Goal: Complete application form: Complete application form

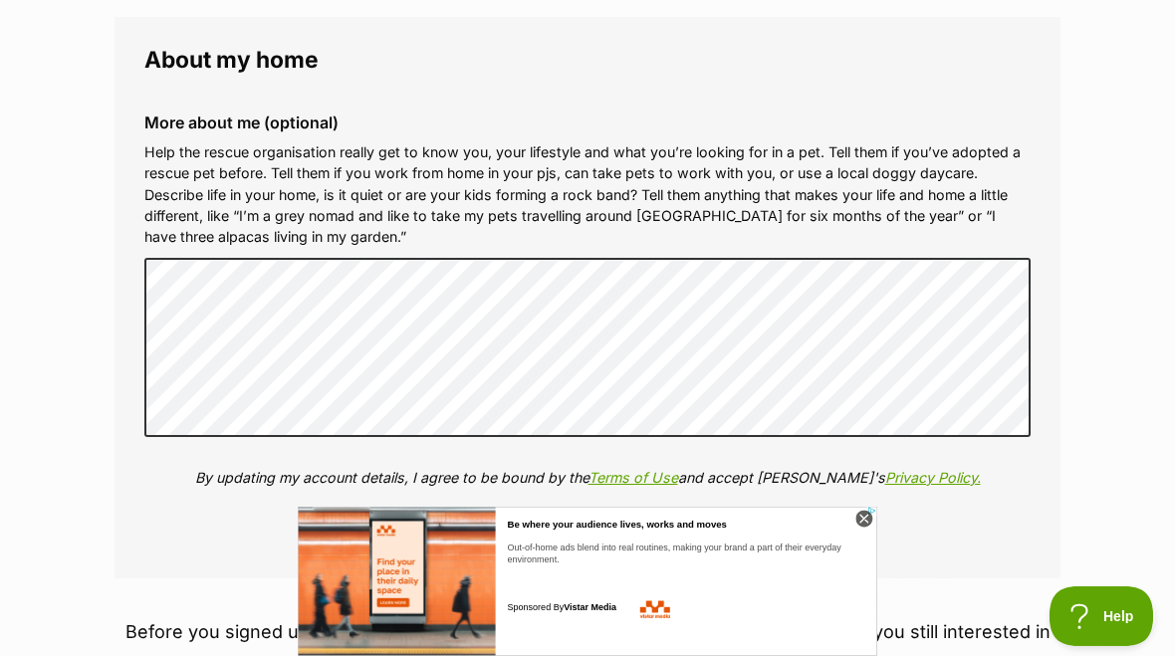
scroll to position [2224, 0]
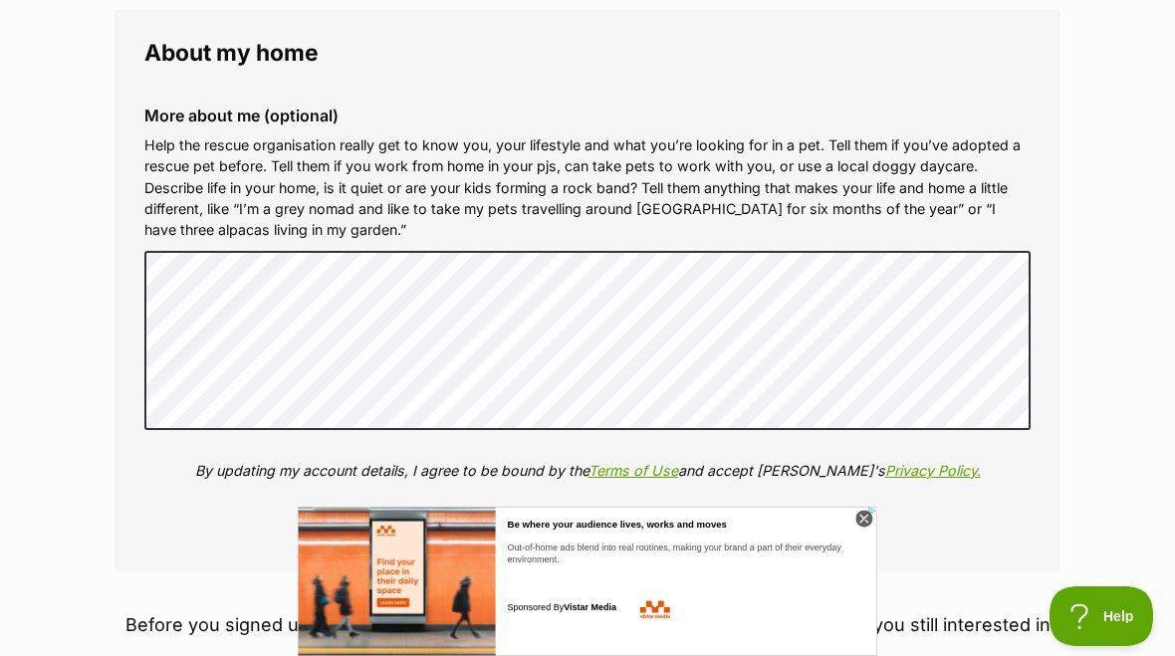
click at [864, 513] on icon at bounding box center [863, 519] width 17 height 17
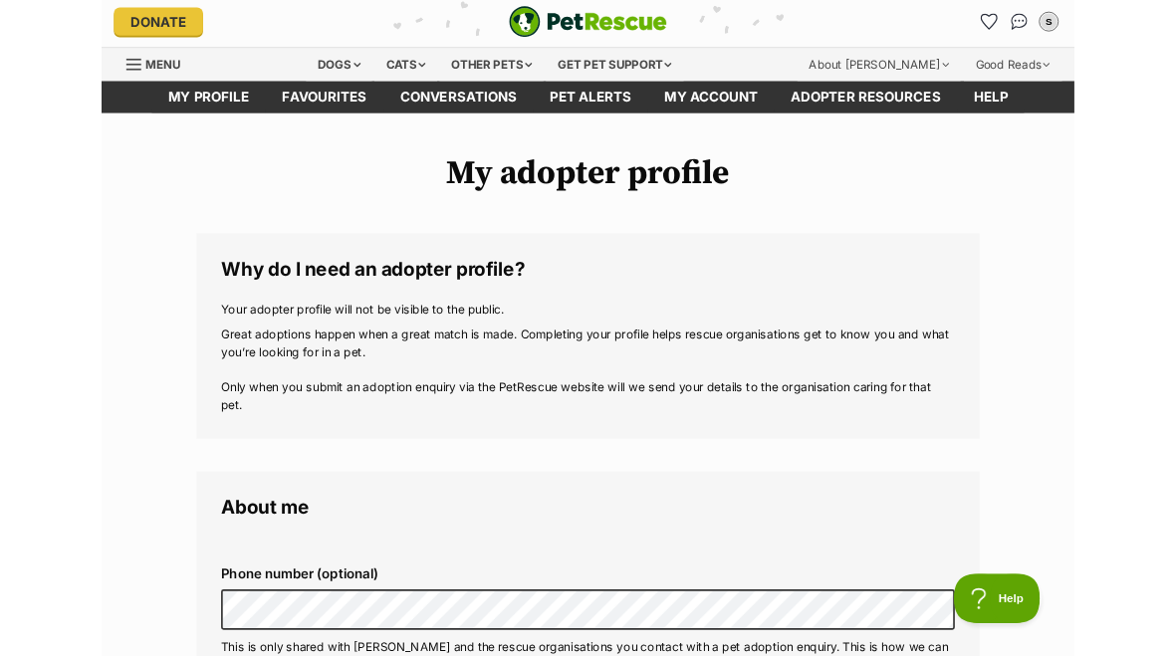
scroll to position [0, 0]
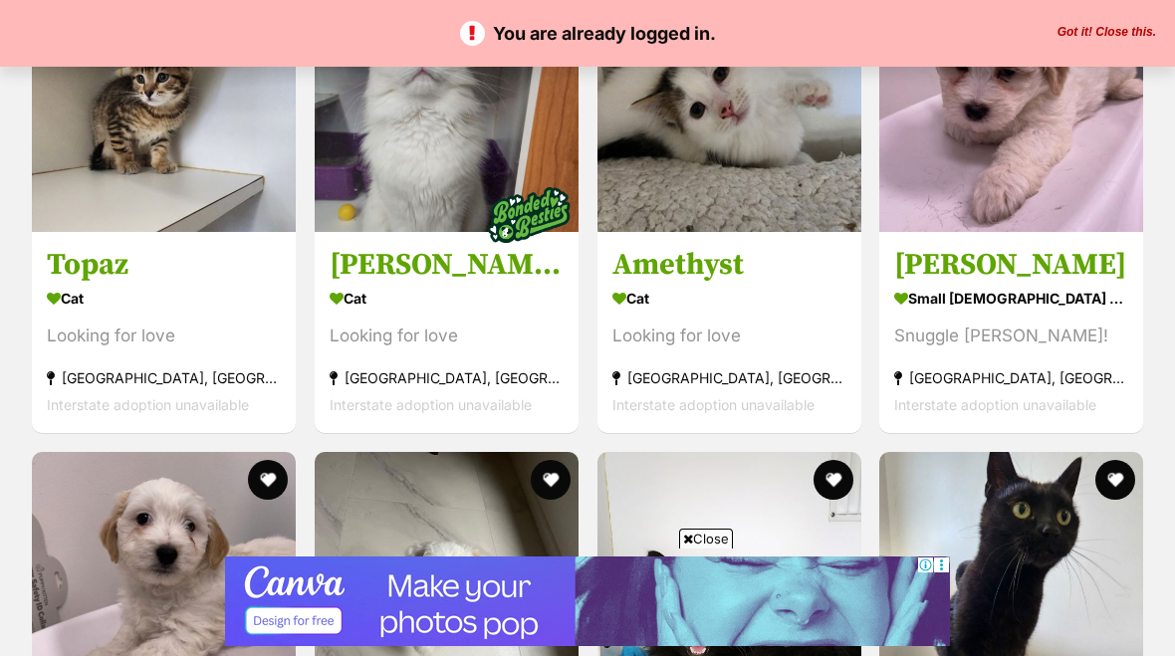
scroll to position [2306, 0]
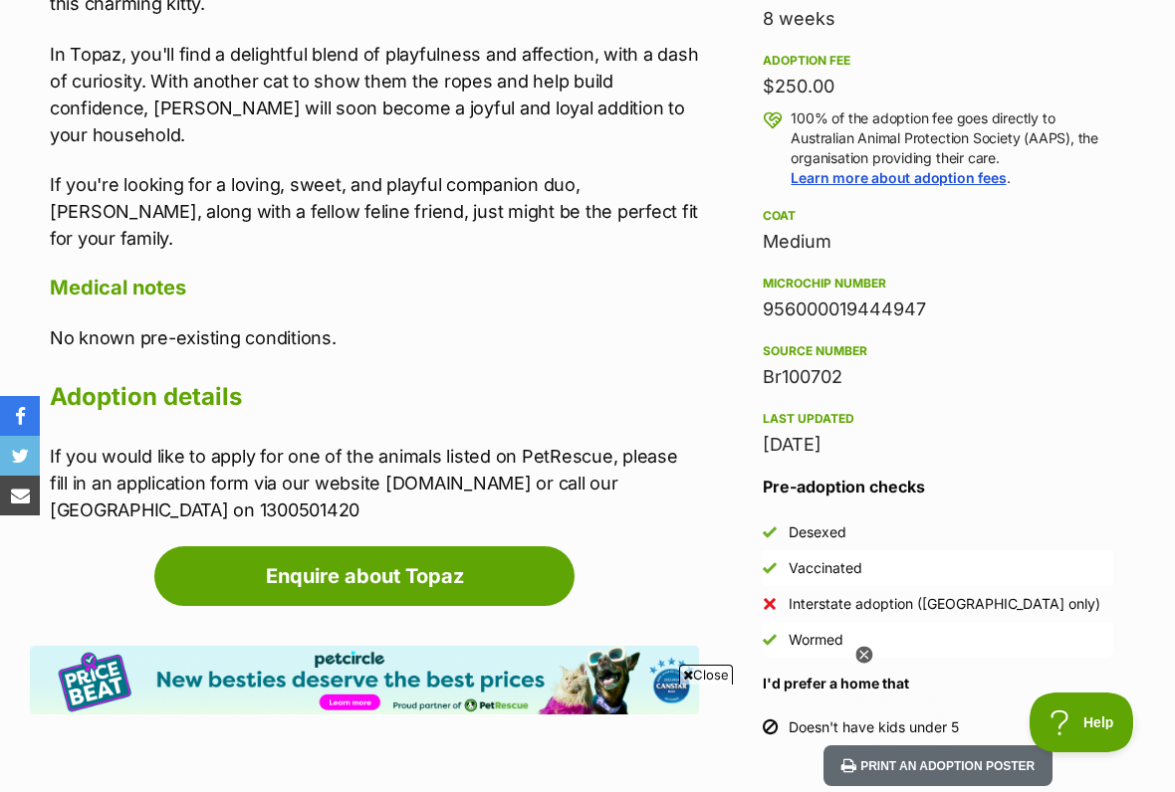
click at [245, 547] on link "Enquire about Topaz" at bounding box center [364, 577] width 420 height 60
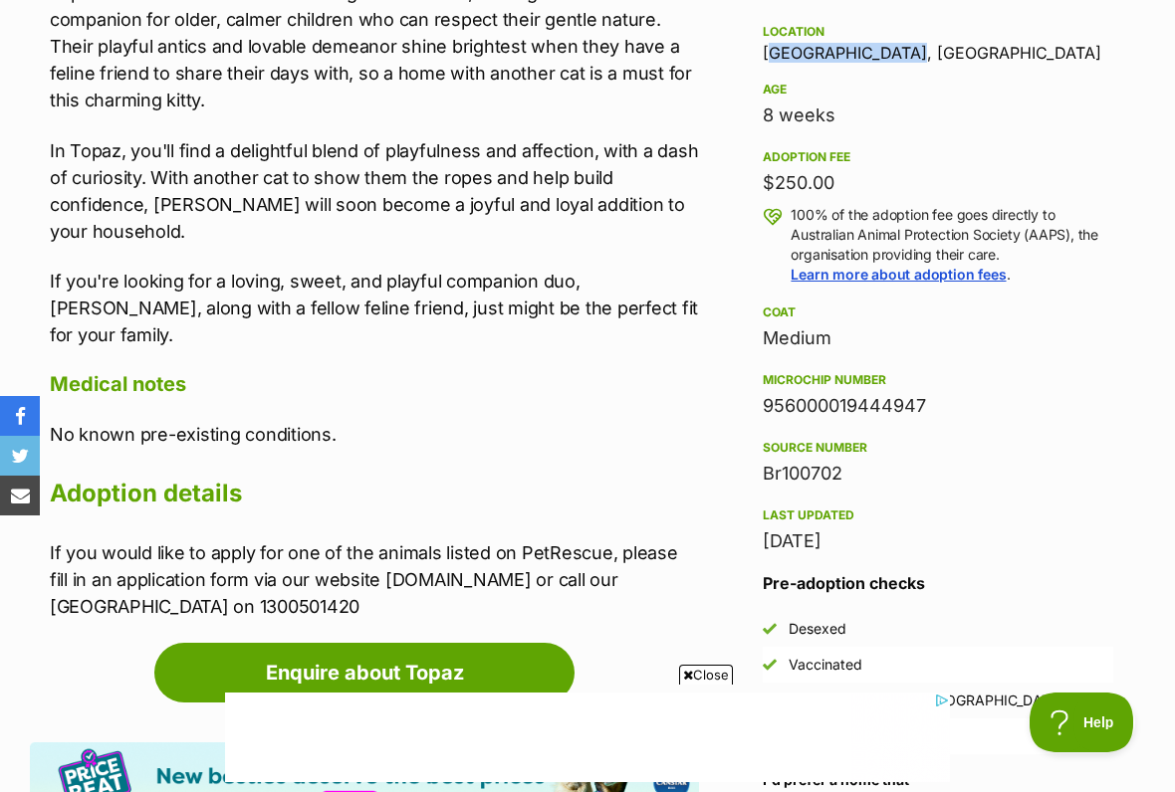
scroll to position [1418, 0]
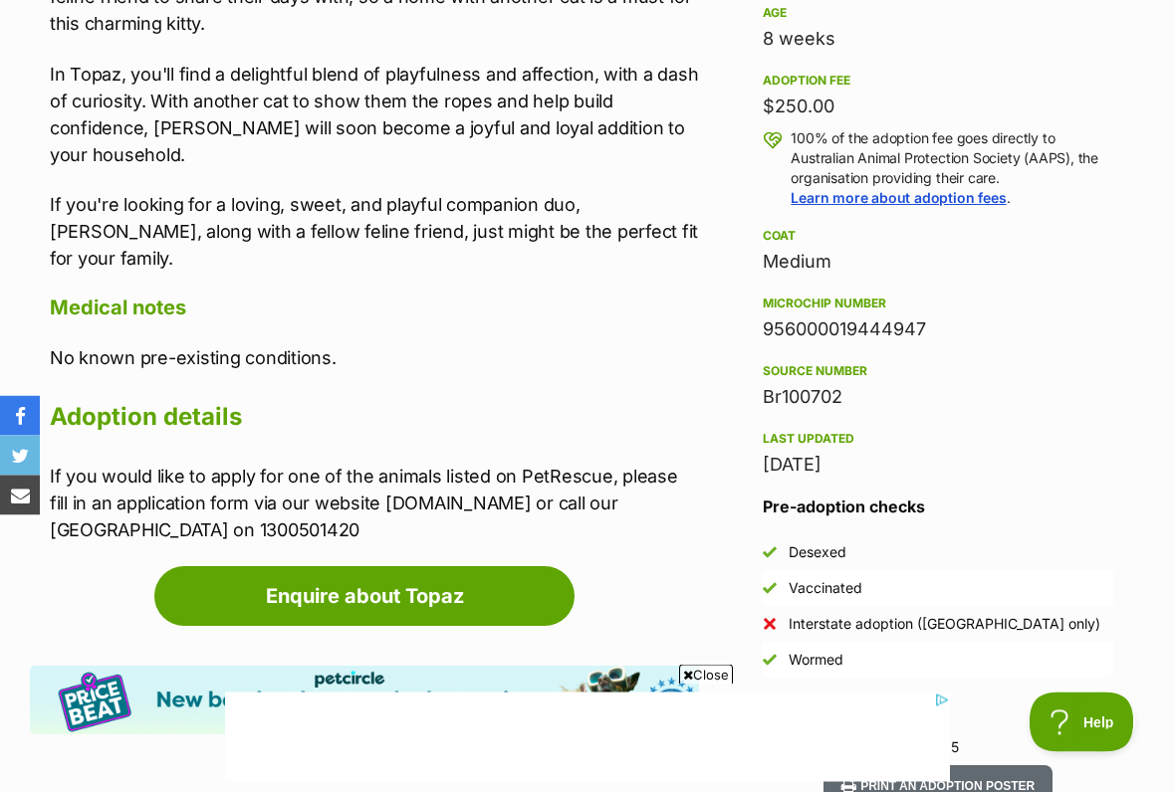
click at [458, 567] on link "Enquire about Topaz" at bounding box center [364, 597] width 420 height 60
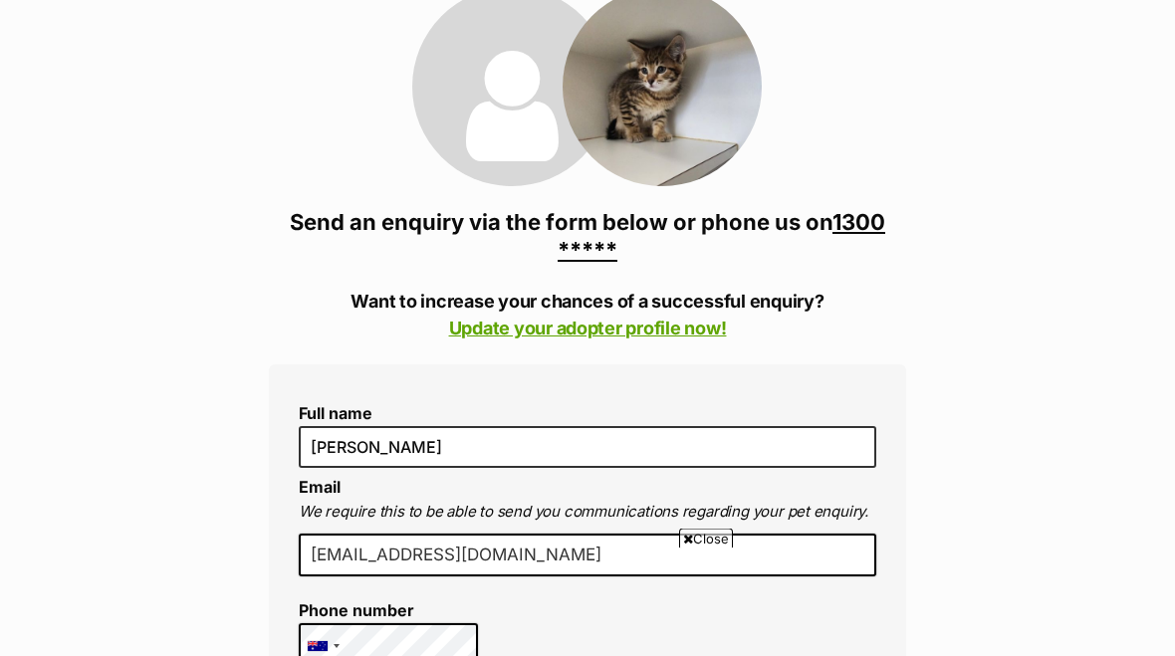
scroll to position [248, 0]
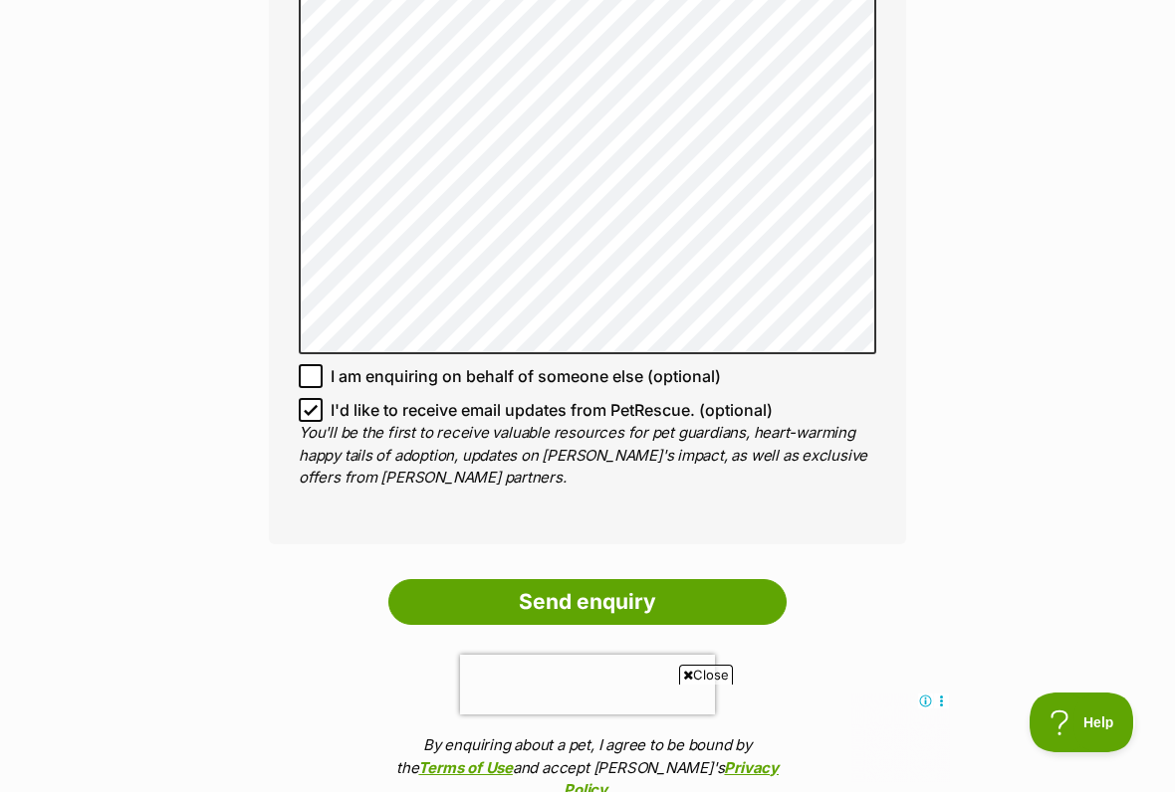
scroll to position [1566, 0]
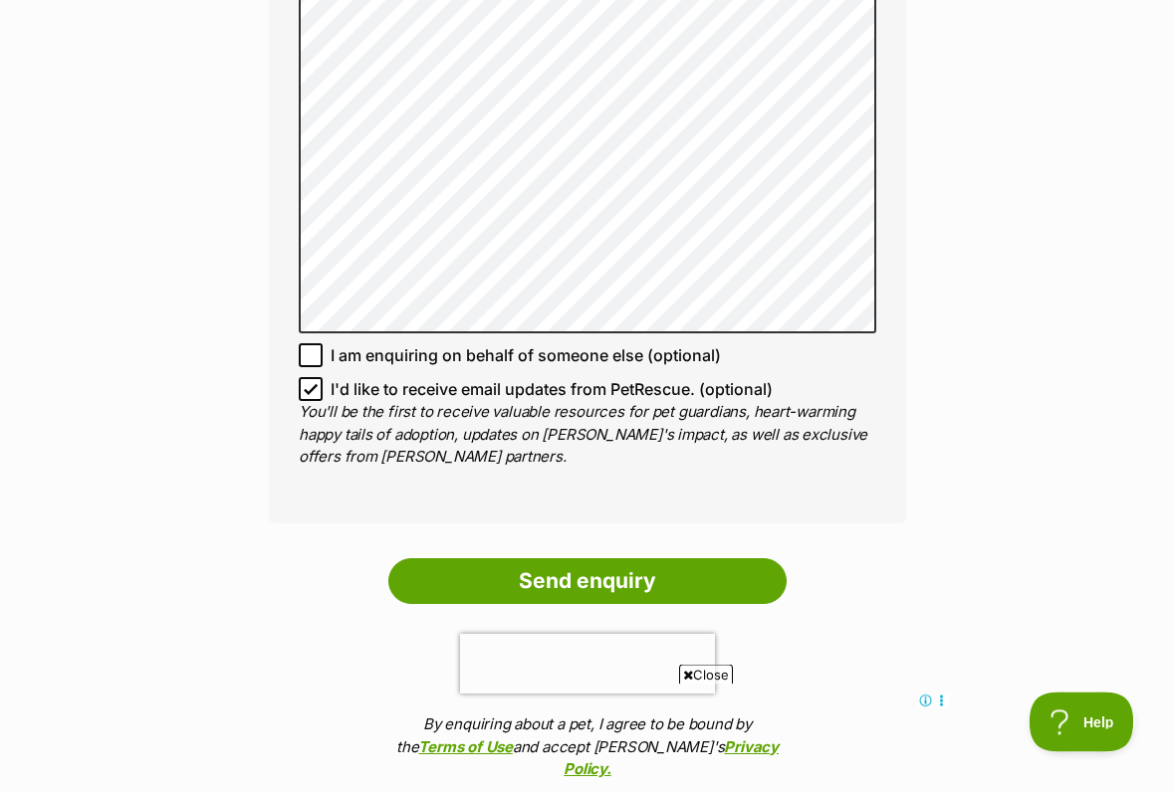
click at [698, 579] on input "Send enquiry" at bounding box center [587, 583] width 398 height 46
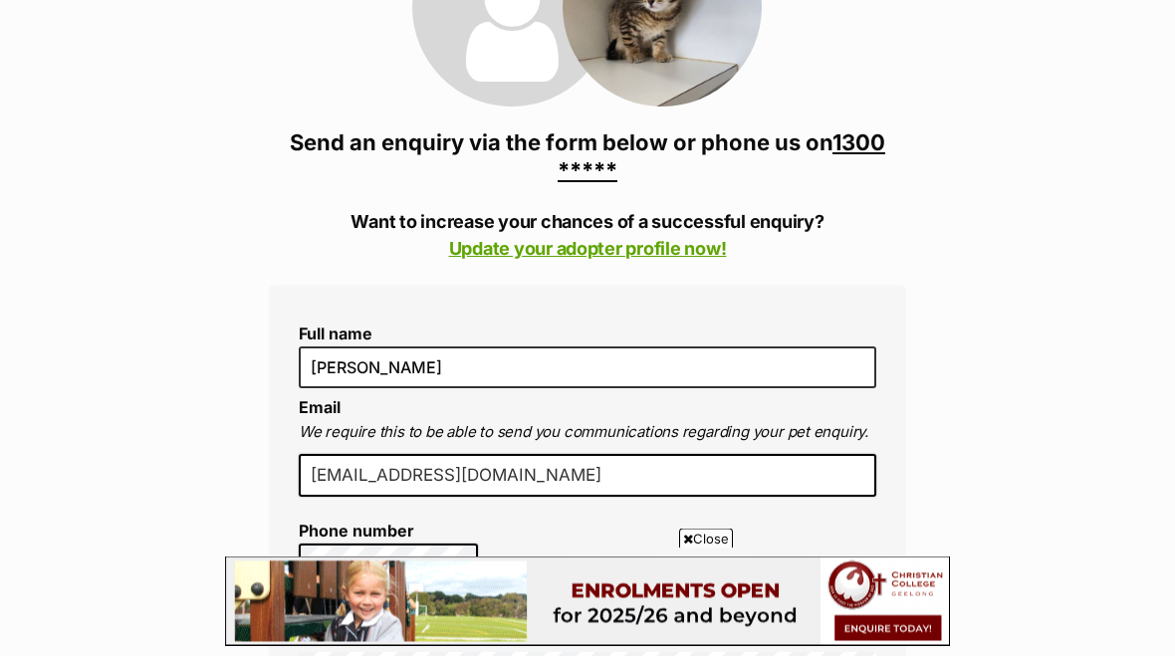
scroll to position [345, 0]
click at [681, 251] on link "Update your adopter profile now!" at bounding box center [588, 248] width 278 height 21
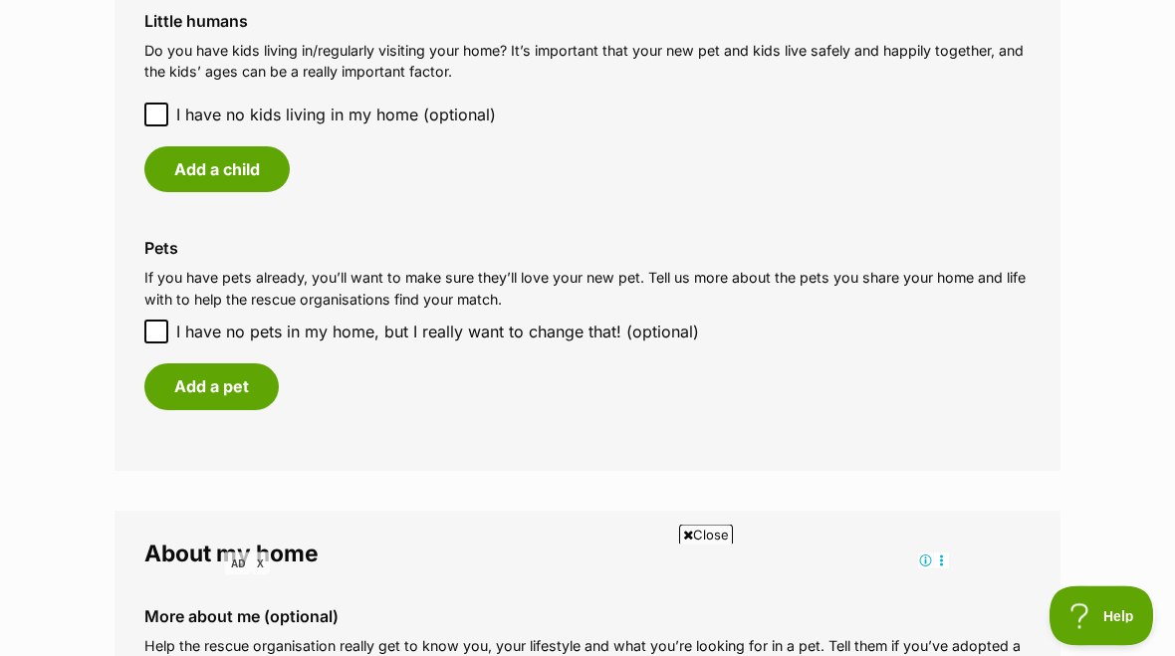
scroll to position [1713, 0]
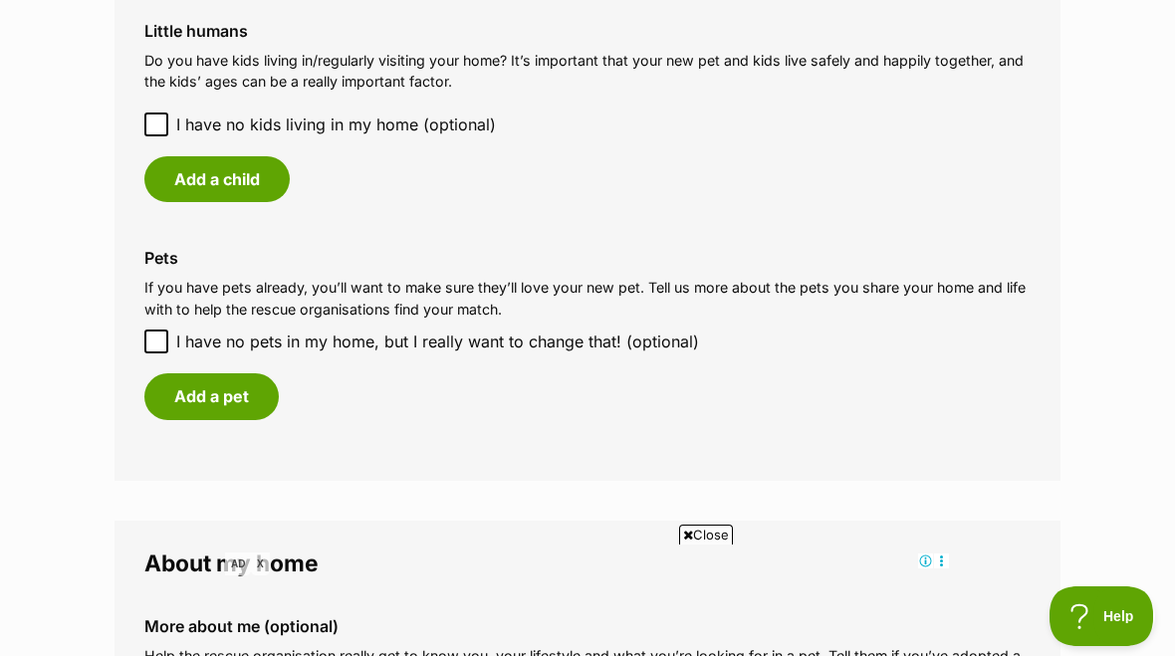
click at [1036, 235] on div "Pets If you have pets already, you’ll want to make sure they’ll love your new p…" at bounding box center [587, 334] width 918 height 202
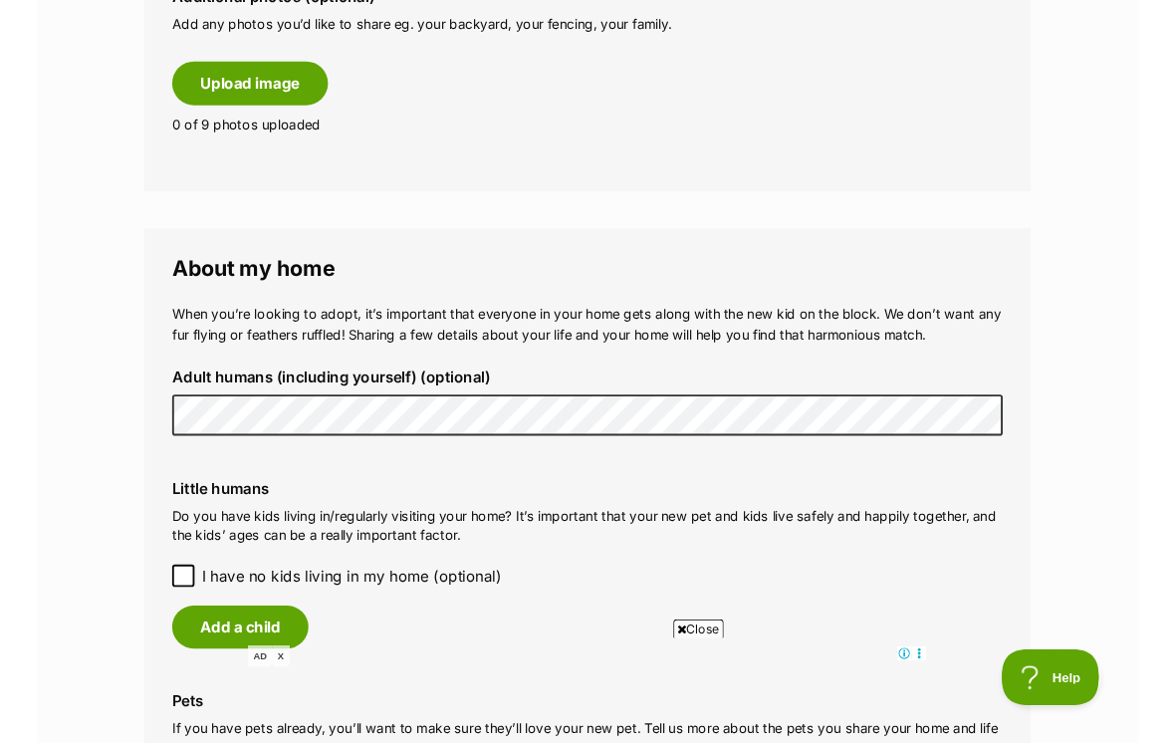
scroll to position [1344, 0]
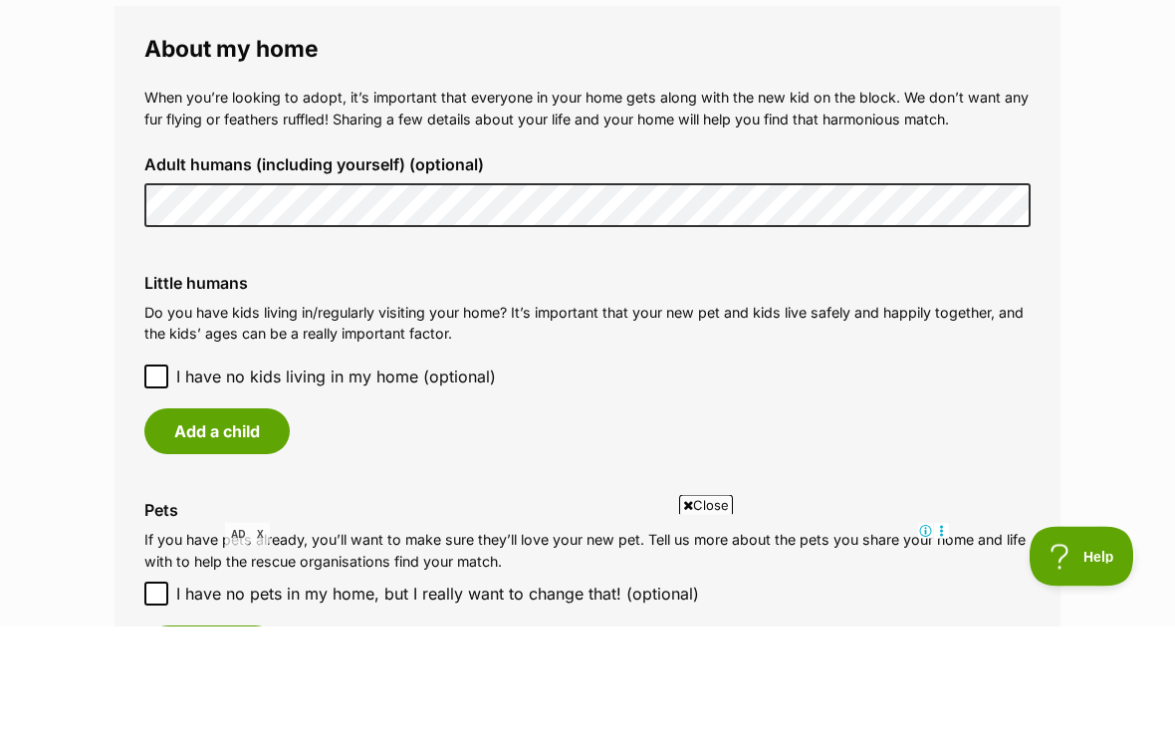
click at [187, 153] on legend "About my home" at bounding box center [587, 166] width 886 height 26
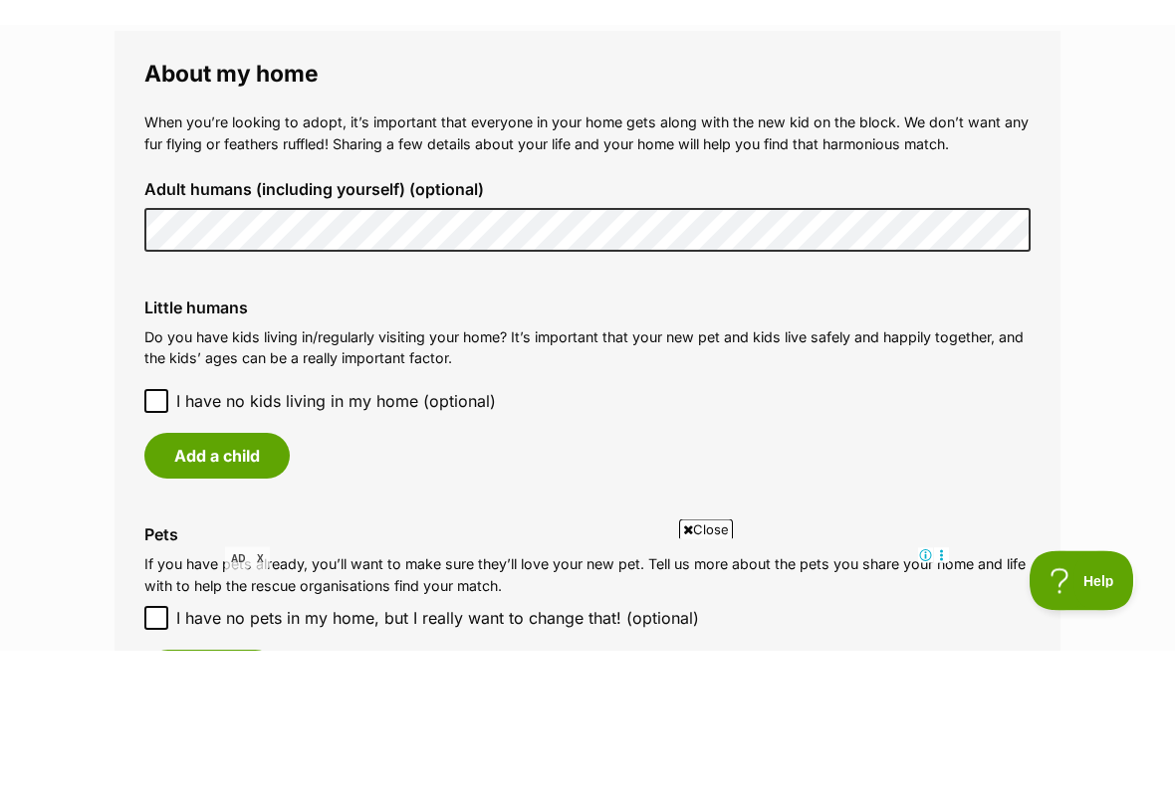
scroll to position [1462, 0]
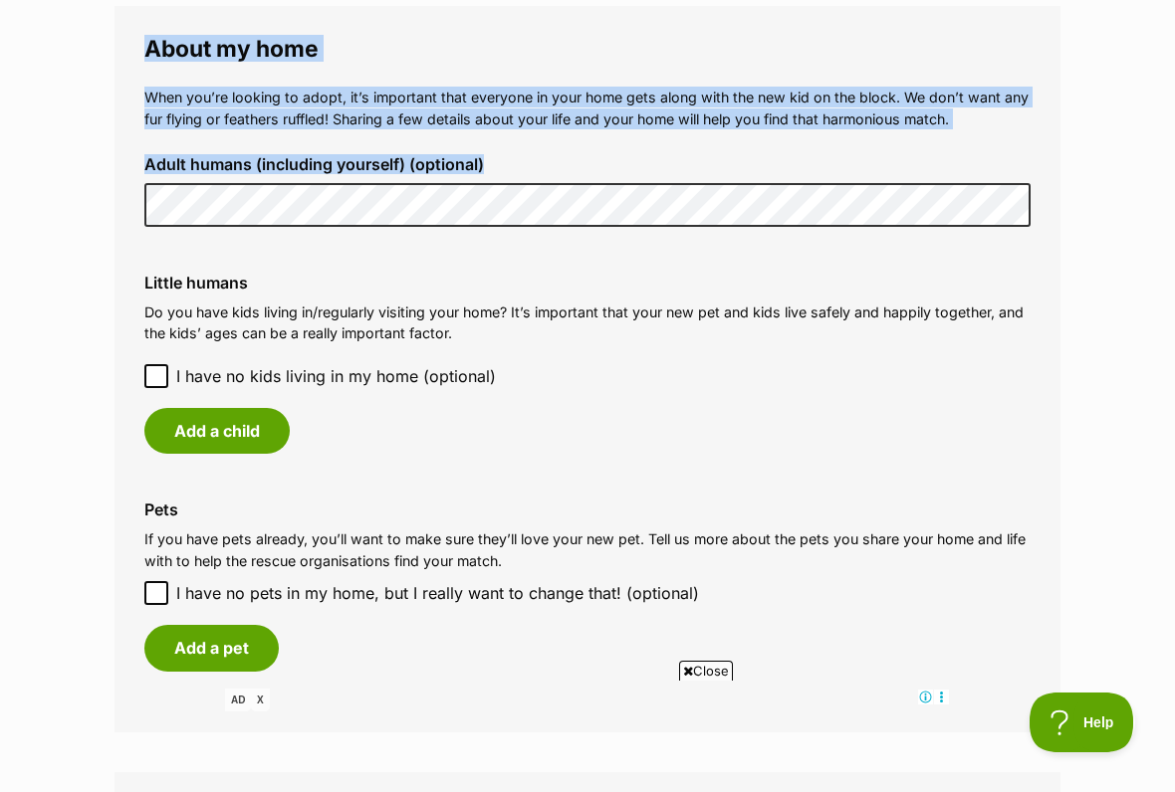
copy fieldset "About my home When you’re looking to adopt, it’s important that everyone in you…"
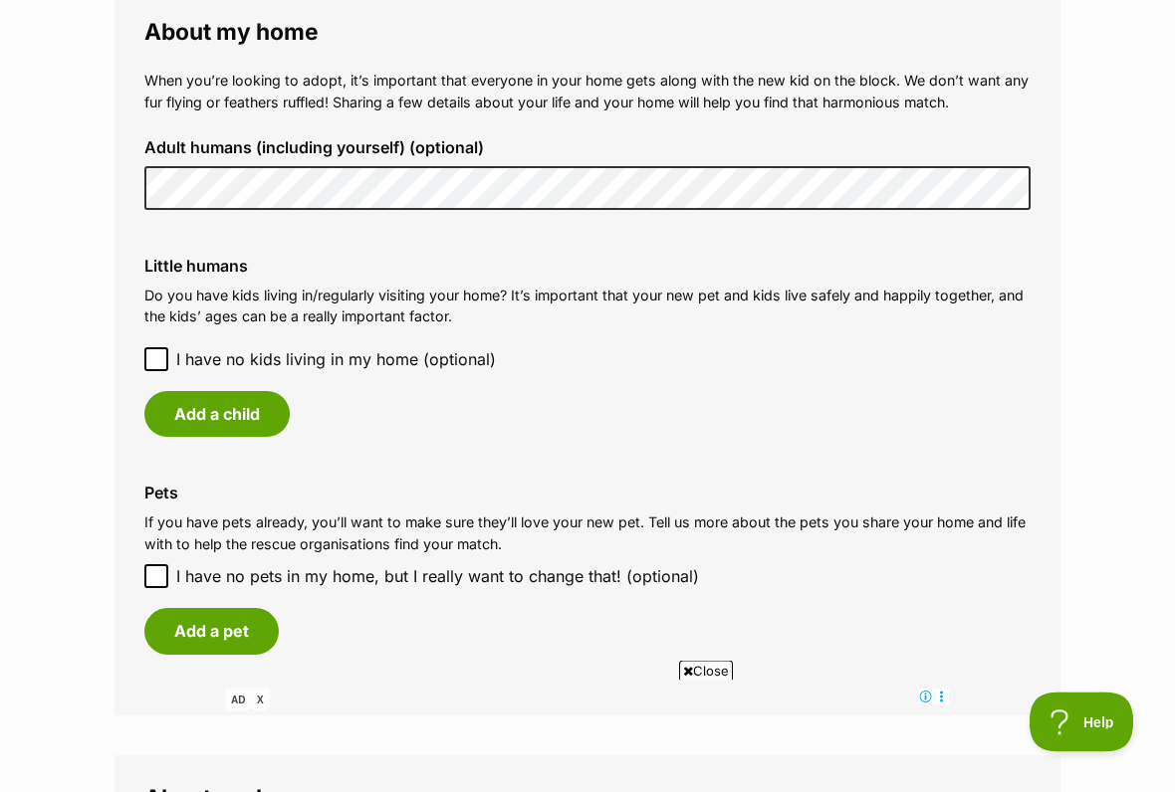
scroll to position [1478, 0]
click at [1019, 300] on p "Do you have kids living in/regularly visiting your home? It’s important that yo…" at bounding box center [587, 306] width 886 height 43
click at [190, 402] on button "Add a child" at bounding box center [216, 414] width 145 height 46
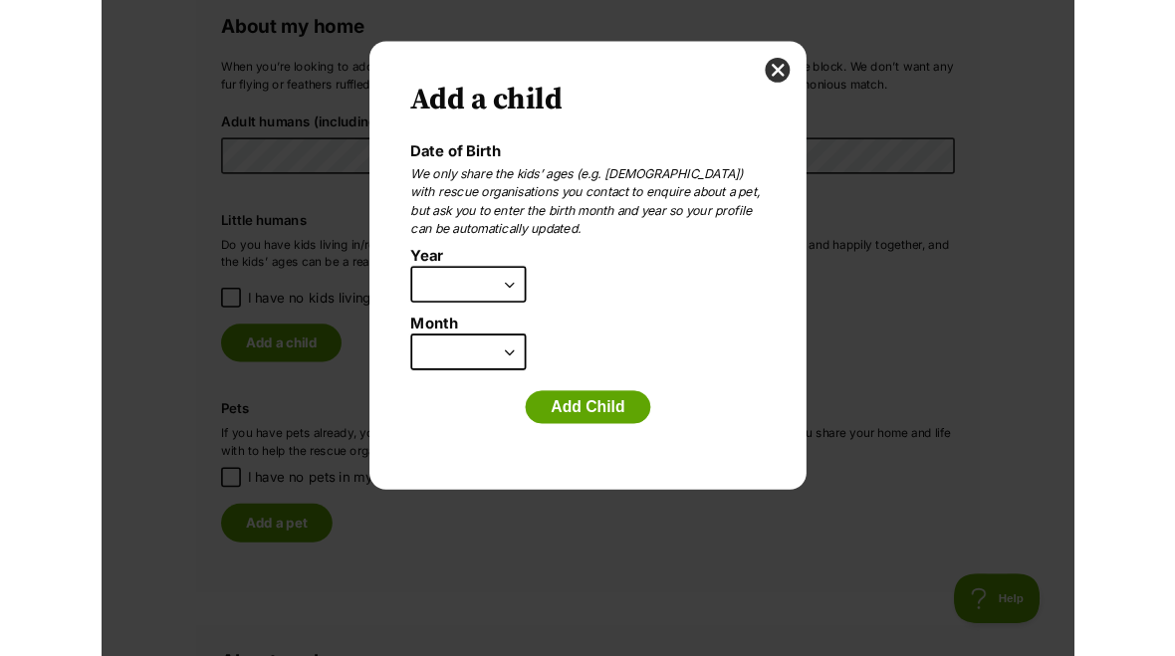
scroll to position [0, 0]
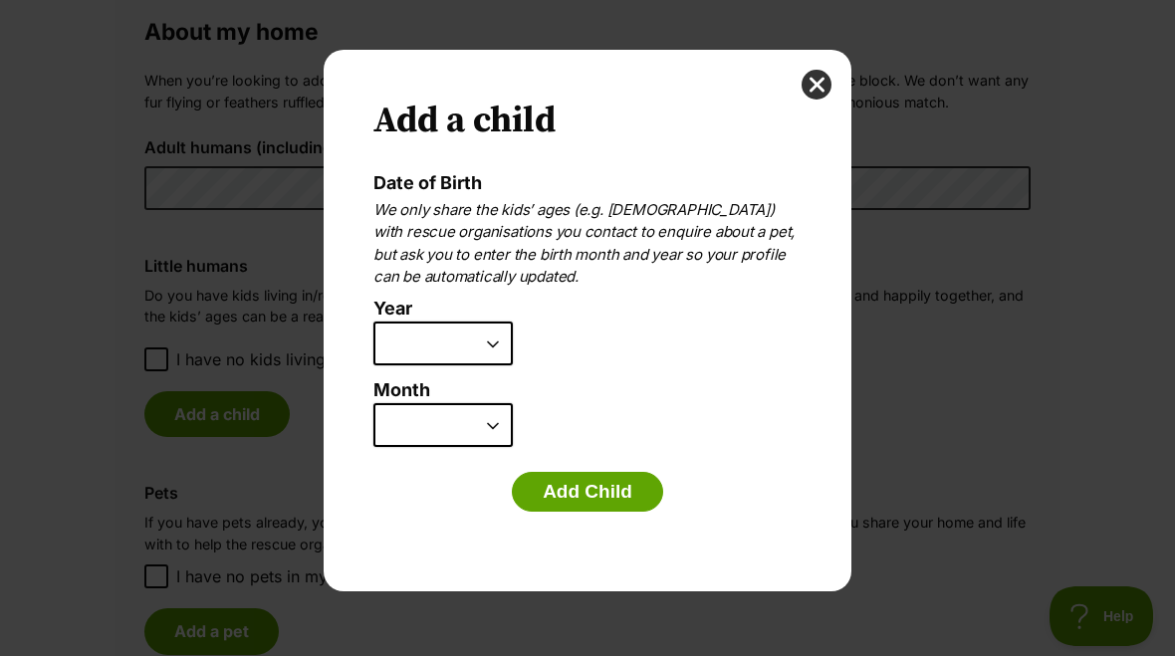
click at [488, 359] on select "2025 2024 2023 2022 2021 2020 2019 2018 2017 2016 2015 2014 2013 2012 2011 2010…" at bounding box center [442, 344] width 139 height 44
select select "2013"
click at [471, 428] on select "January February March April May June July August September October November De…" at bounding box center [442, 425] width 139 height 44
select select "3"
click at [609, 500] on button "Add Child" at bounding box center [587, 492] width 151 height 40
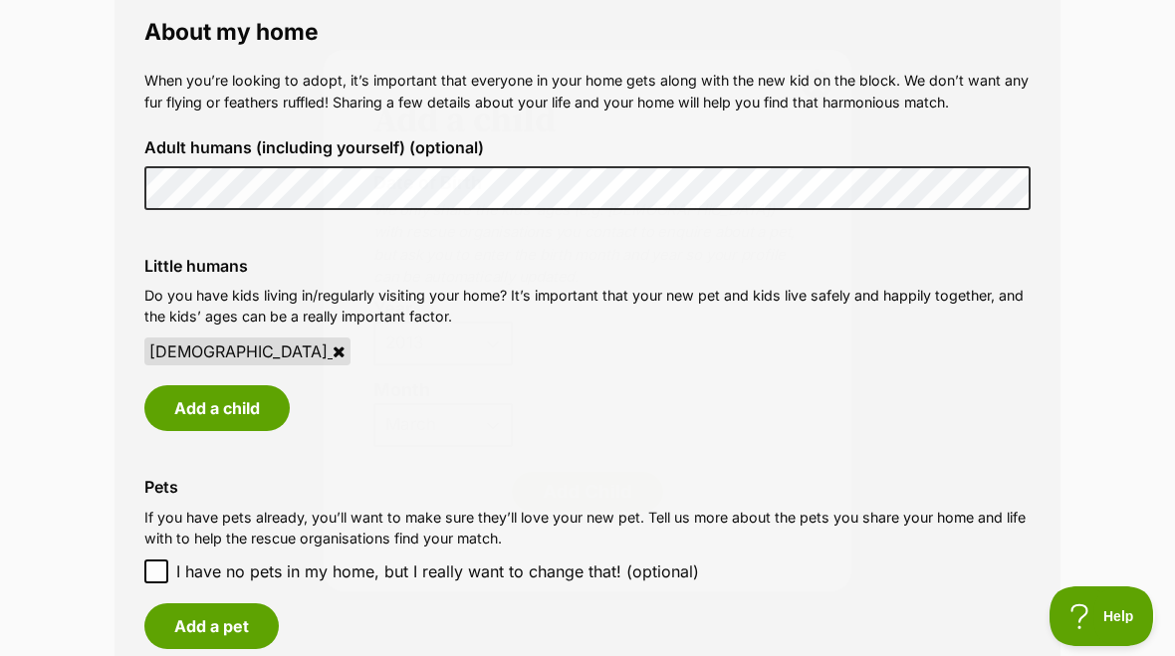
scroll to position [1478, 0]
click at [246, 392] on button "Add a child" at bounding box center [216, 408] width 145 height 46
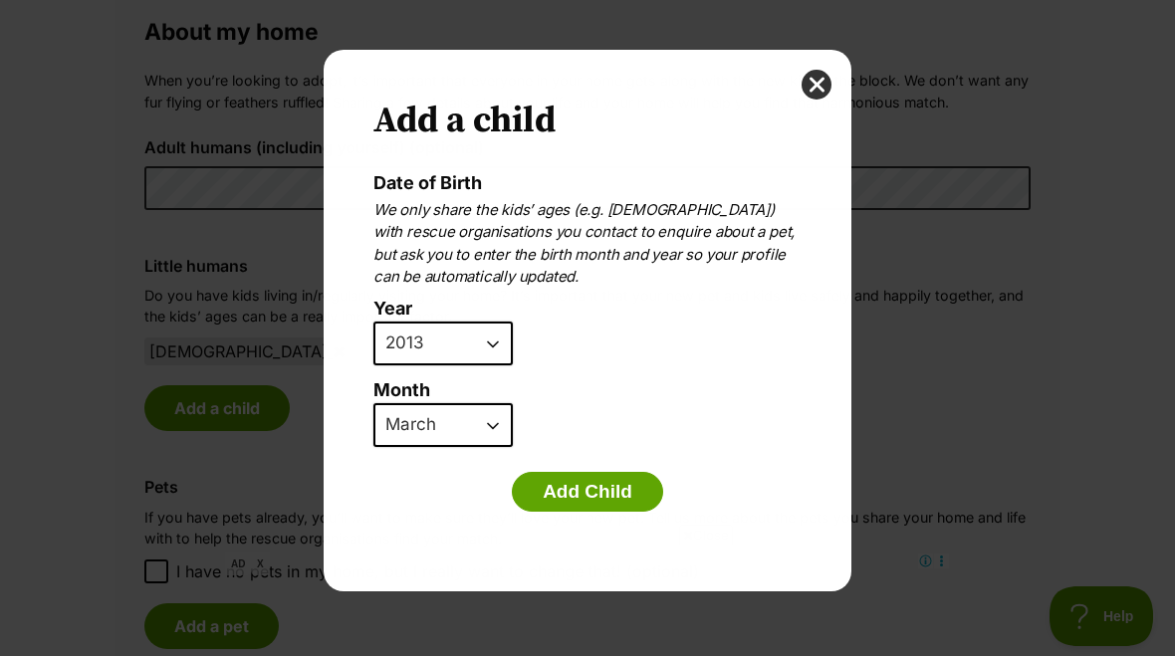
scroll to position [0, 0]
click at [479, 340] on select "2025 2024 2023 2022 2021 2020 2019 2018 2017 2016 2015 2014 2013 2012 2011 2010…" at bounding box center [442, 344] width 139 height 44
select select "2010"
click at [464, 422] on select "January February March April May June July August September October November De…" at bounding box center [442, 425] width 139 height 44
select select "1"
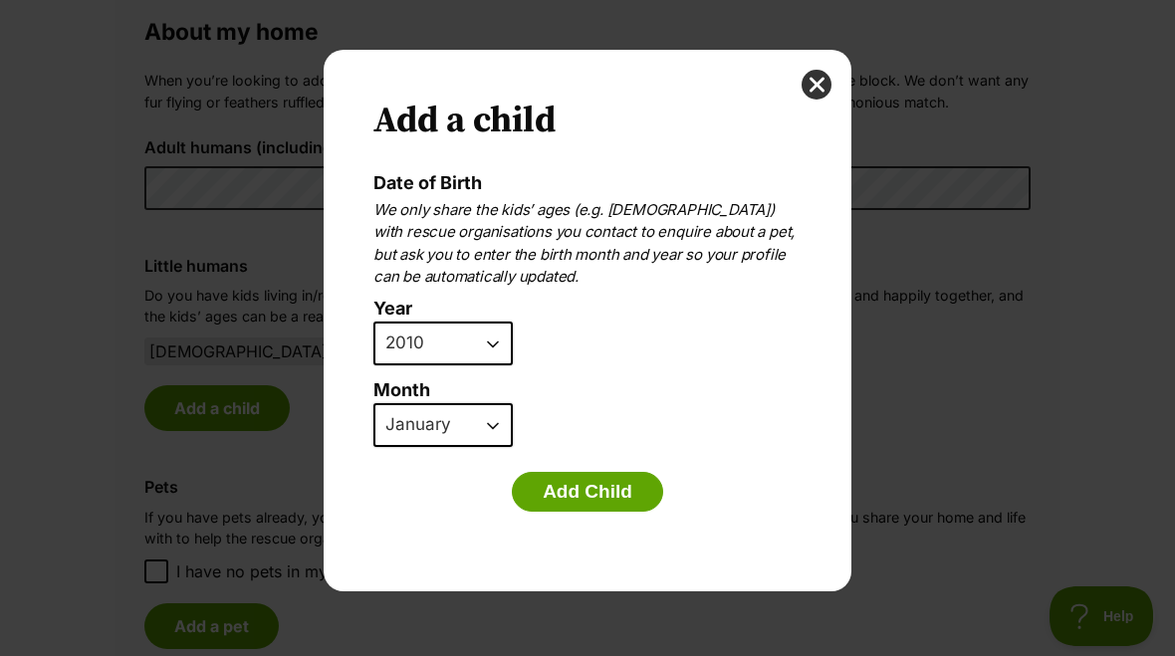
click at [610, 476] on button "Add Child" at bounding box center [587, 492] width 151 height 40
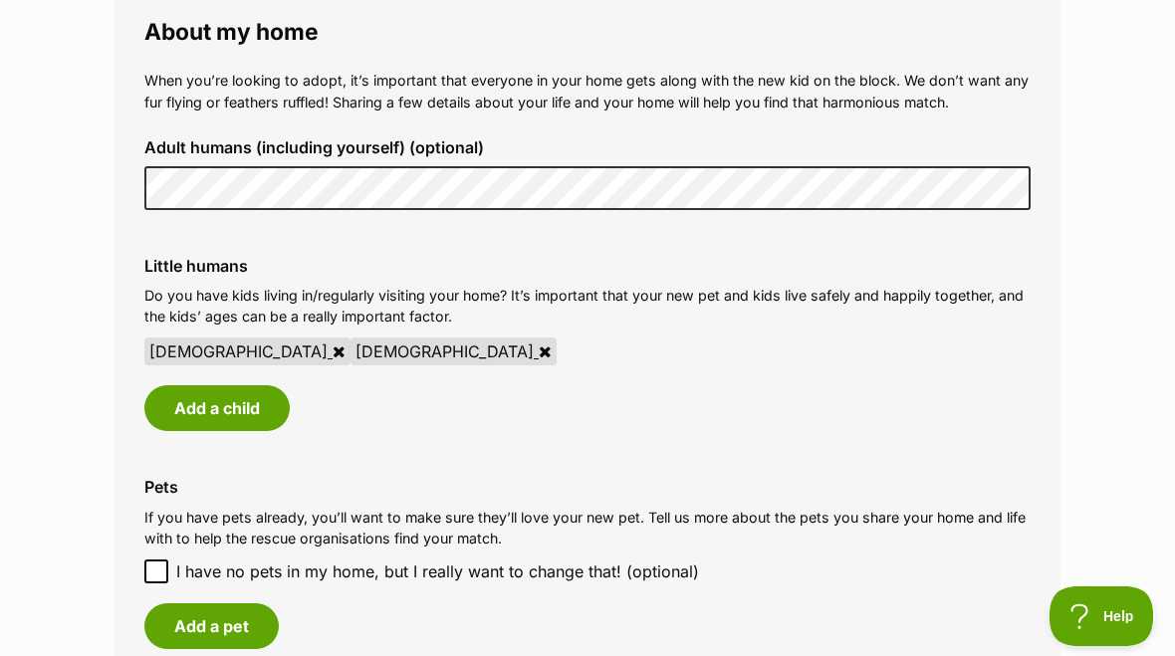
scroll to position [1478, 0]
click at [248, 405] on button "Add a child" at bounding box center [216, 408] width 145 height 46
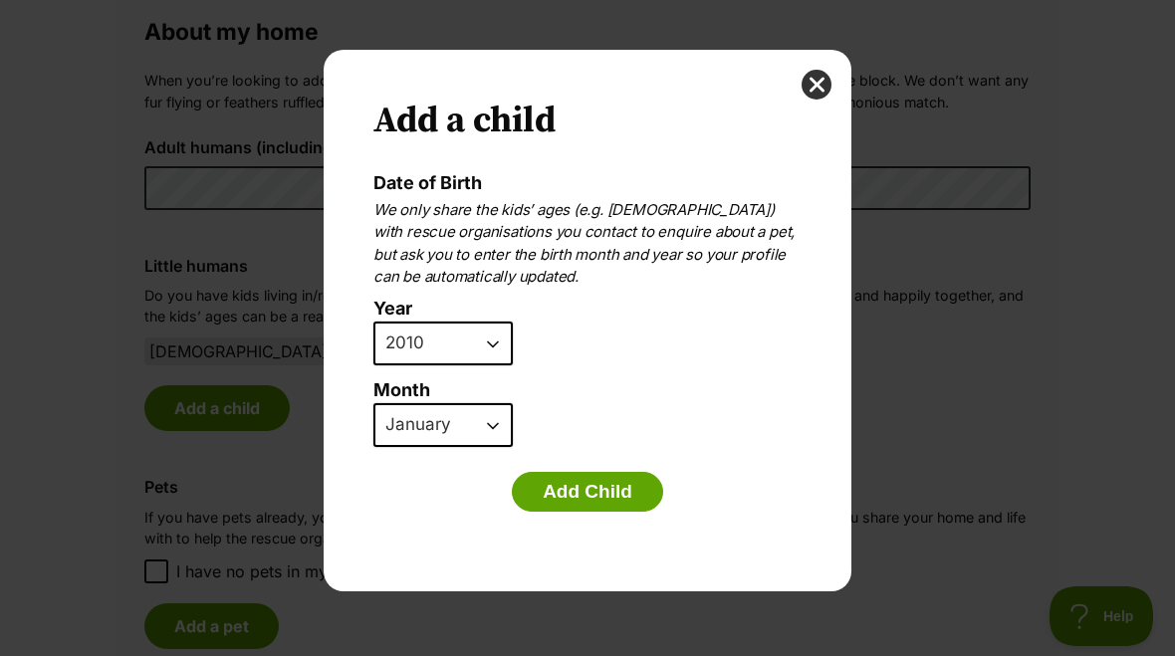
scroll to position [0, 0]
click at [483, 352] on select "2025 2024 2023 2022 2021 2020 2019 2018 2017 2016 2015 2014 2013 2012 2011 2010…" at bounding box center [442, 344] width 139 height 44
select select "2008"
click at [450, 434] on select "January February March April May June July August September October November De…" at bounding box center [442, 425] width 139 height 44
select select "10"
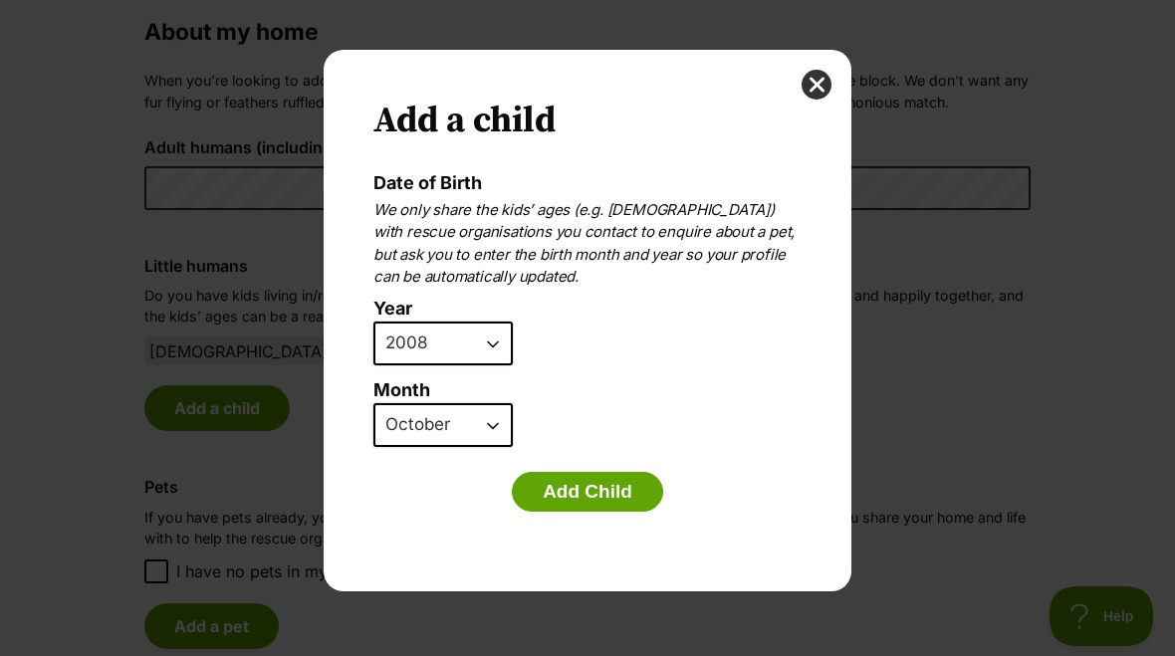
click at [558, 472] on button "Add Child" at bounding box center [587, 492] width 151 height 40
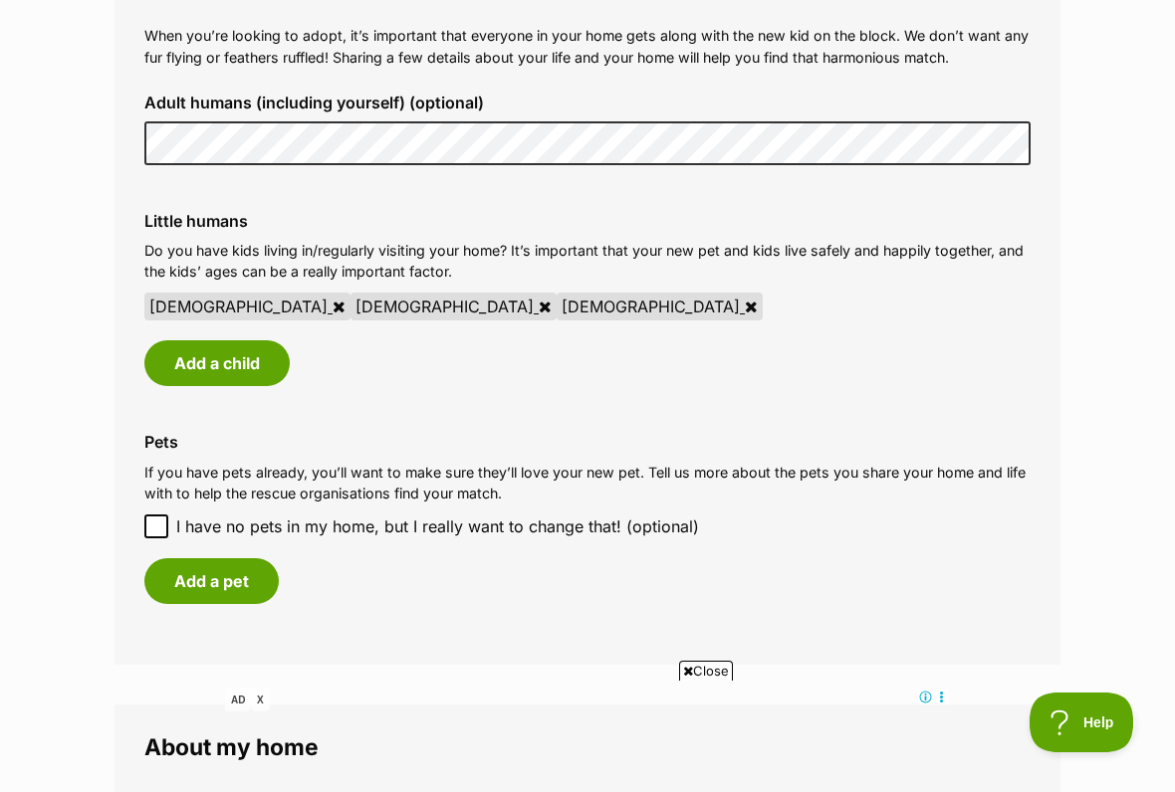
scroll to position [1513, 0]
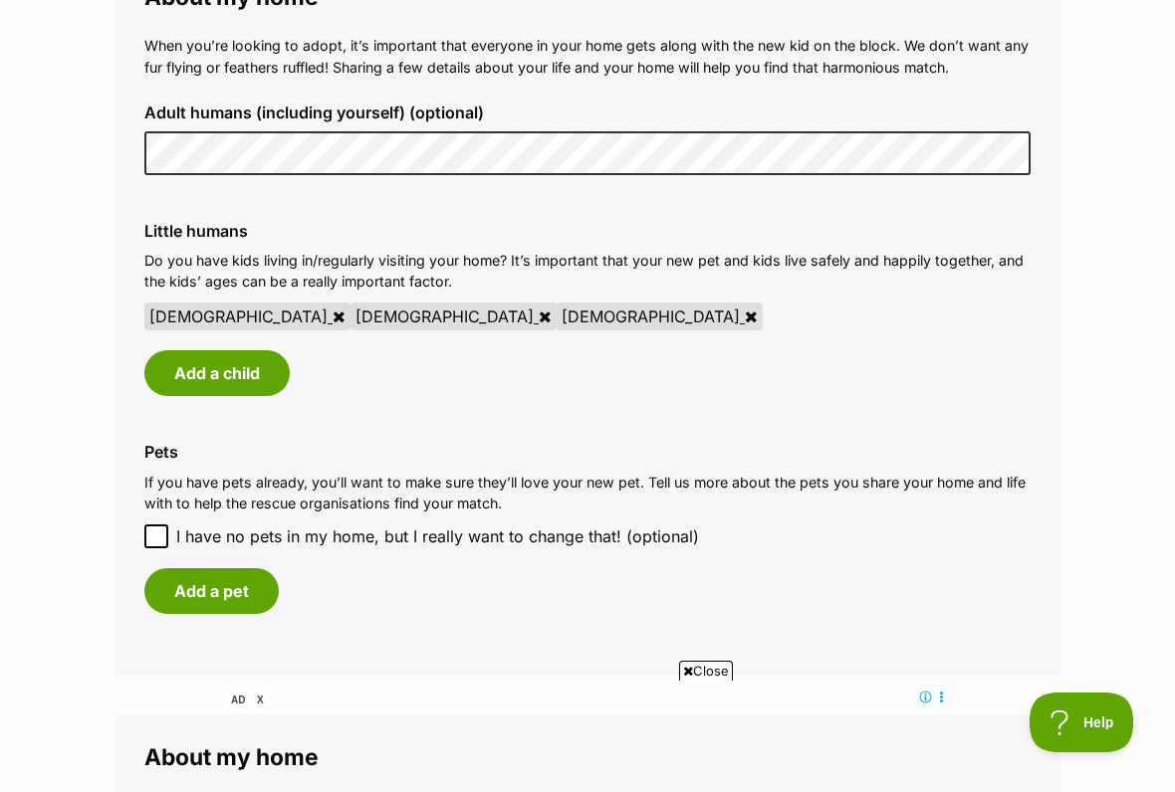
click at [179, 588] on button "Add a pet" at bounding box center [211, 591] width 134 height 46
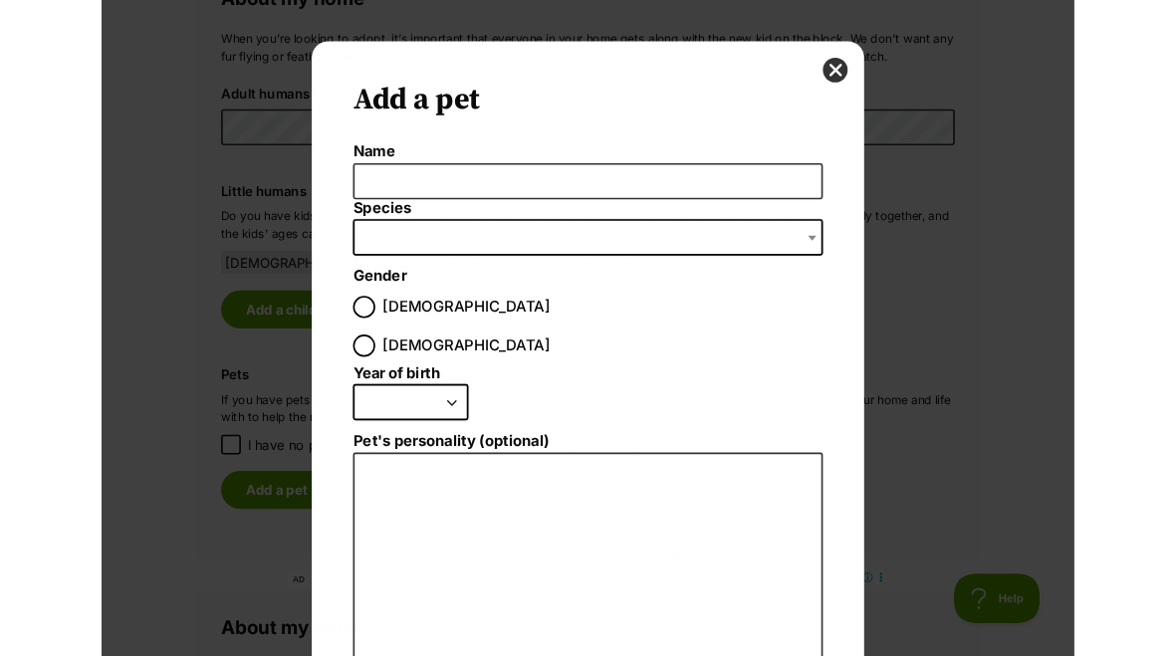
scroll to position [0, 0]
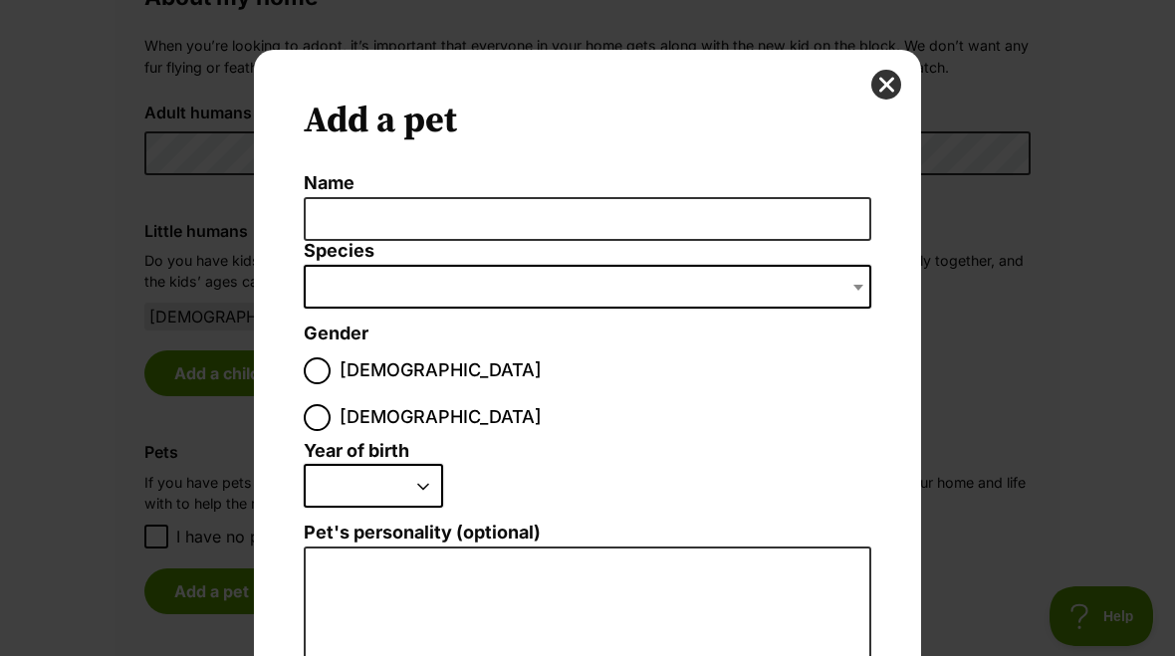
click at [1066, 169] on div "Add a pet Name Species Bird Cat Dog Farm Animal Ferret Guinea Pig Horse Rabbit …" at bounding box center [587, 328] width 1175 height 656
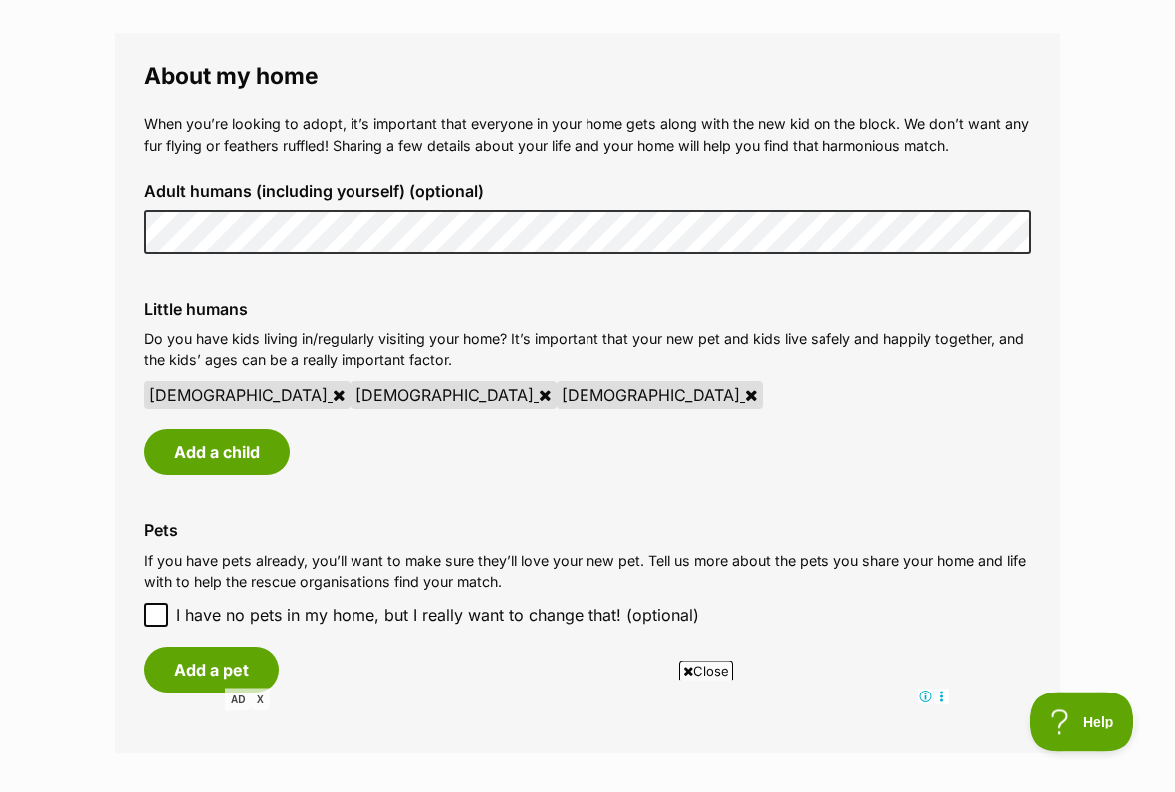
scroll to position [1432, 0]
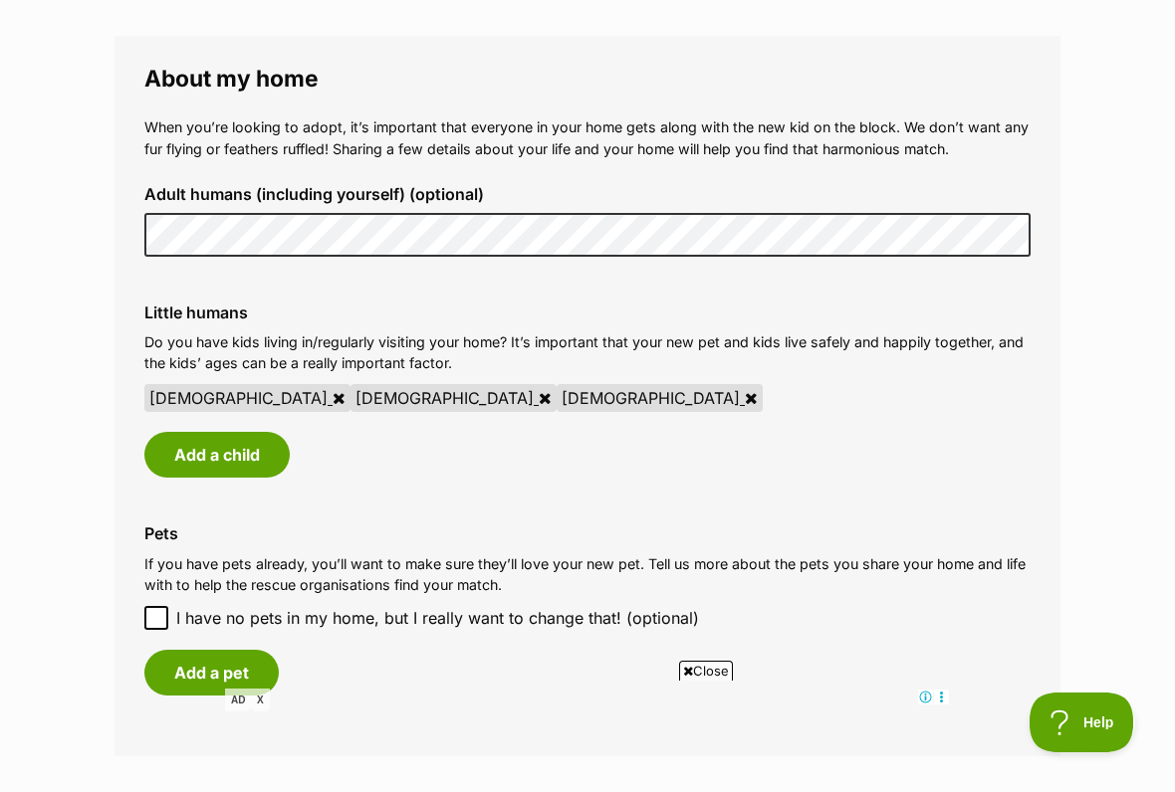
click at [1148, 361] on main "My adopter profile Why do I need an adopter profile? Your adopter profile will …" at bounding box center [587, 138] width 1175 height 2856
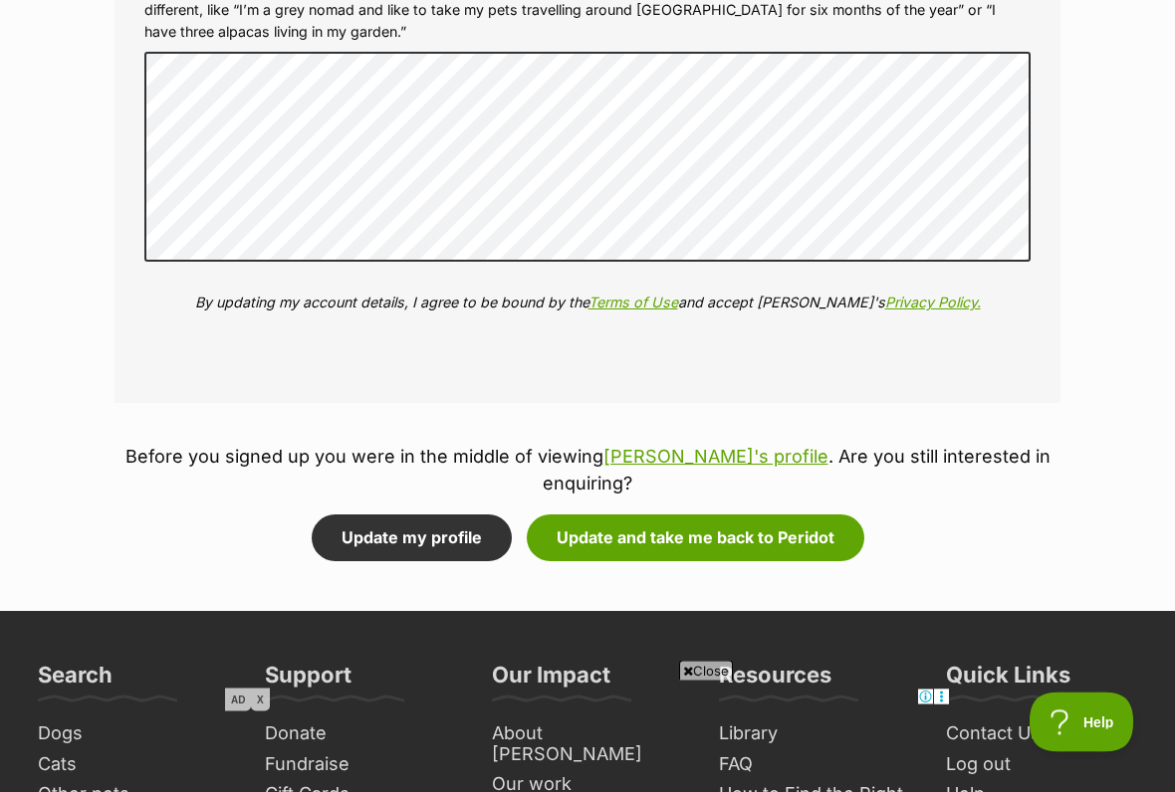
scroll to position [2418, 0]
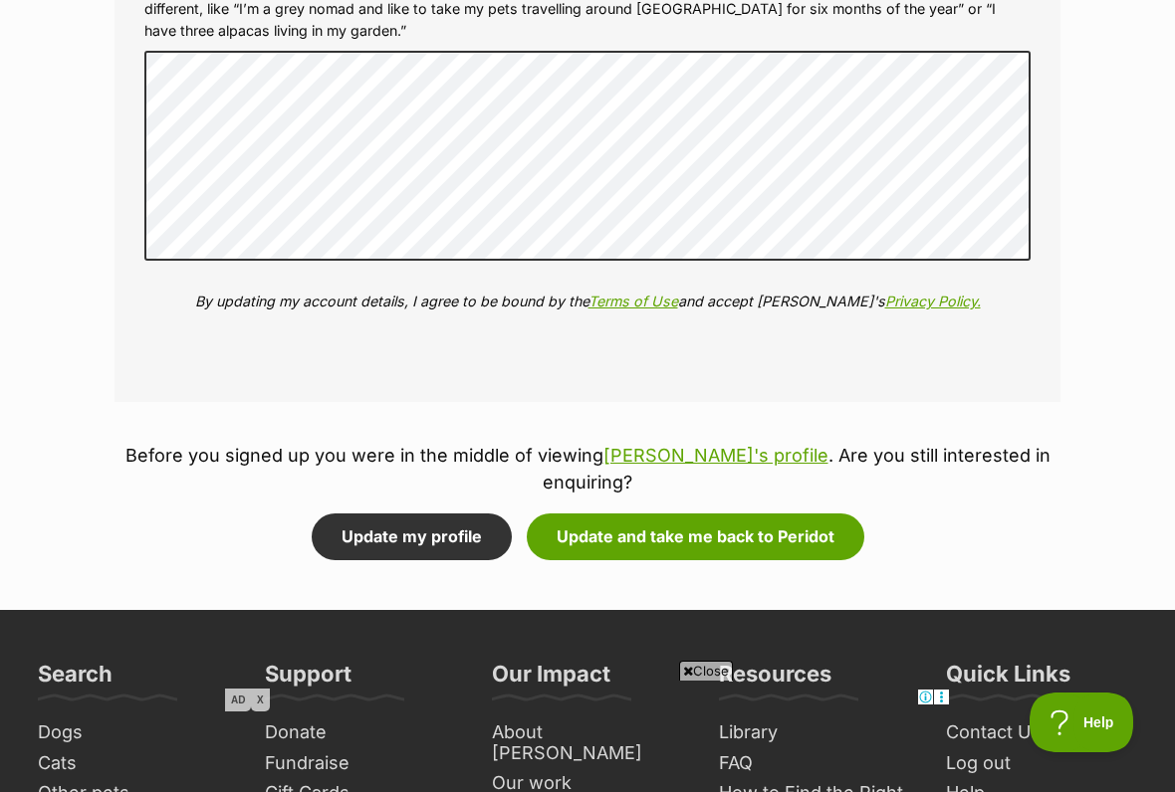
click at [654, 514] on button "Update and take me back to Peridot" at bounding box center [696, 537] width 338 height 46
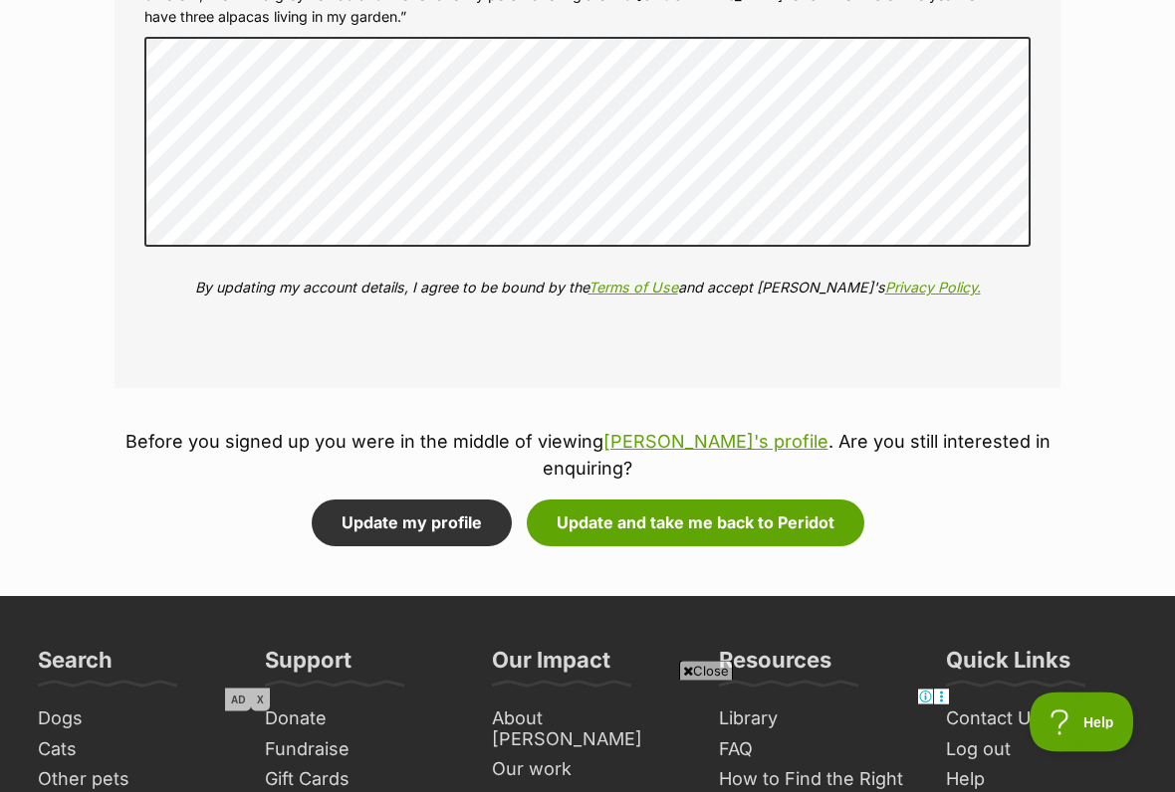
scroll to position [2524, 0]
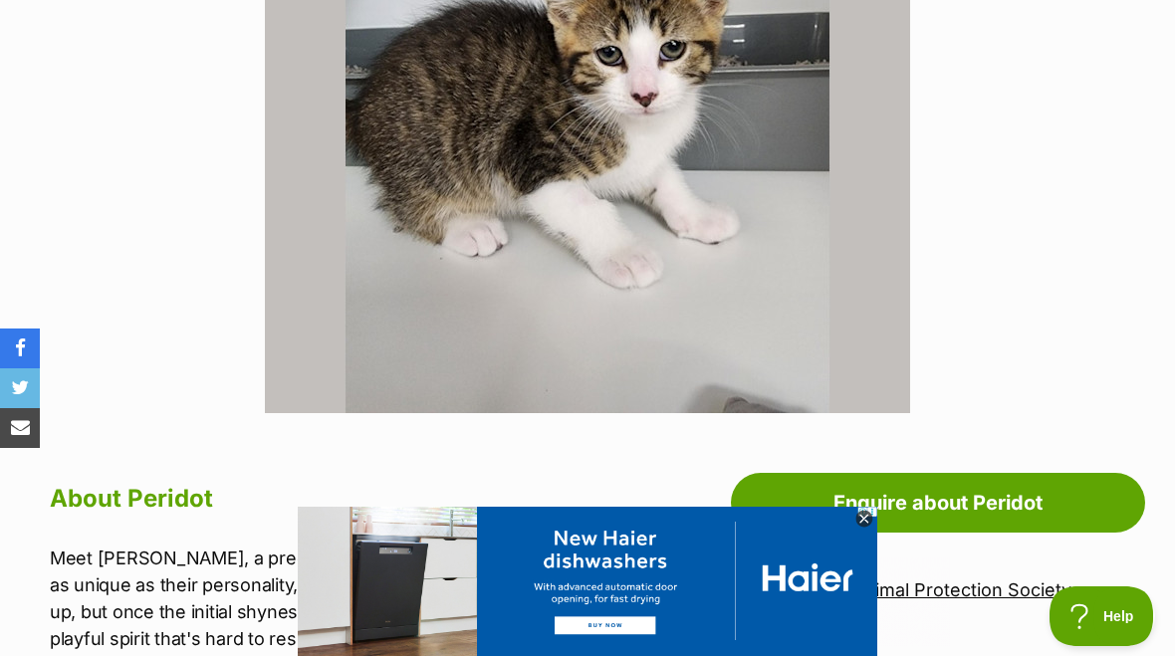
scroll to position [627, 0]
